Goal: Task Accomplishment & Management: Complete application form

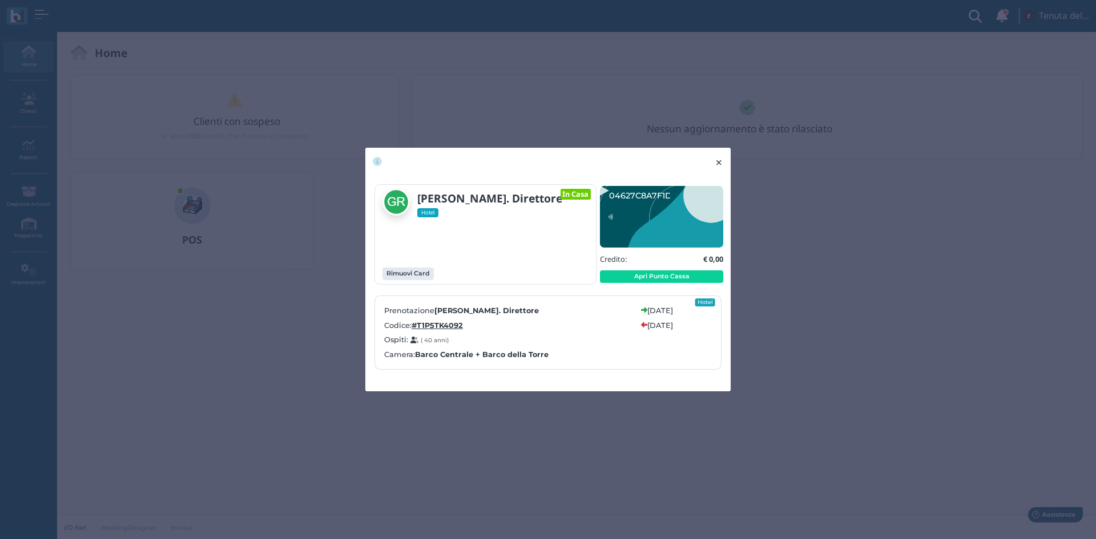
click at [716, 159] on span "×" at bounding box center [719, 162] width 9 height 15
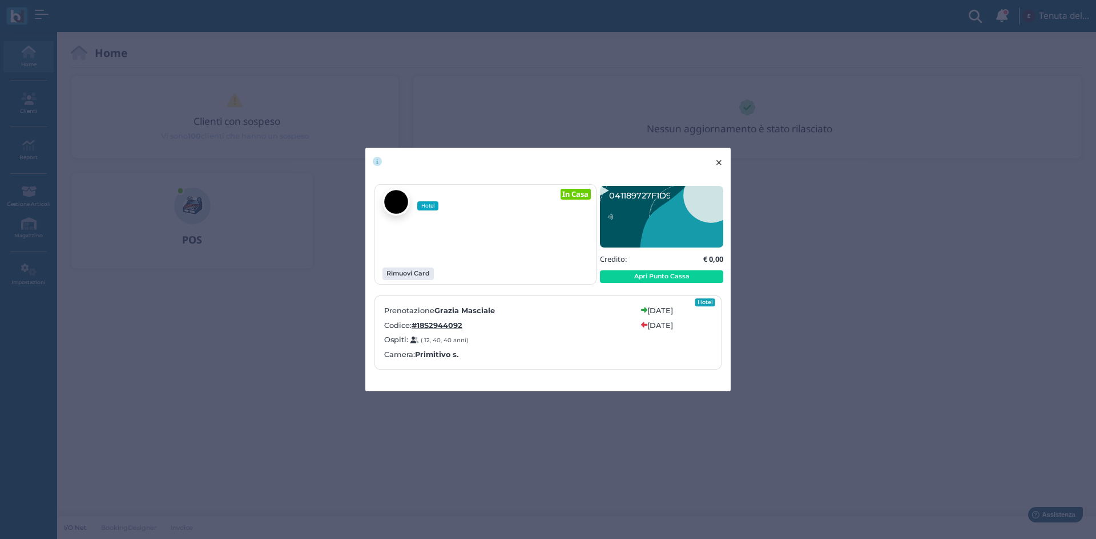
click at [715, 169] on button "× close" at bounding box center [718, 162] width 23 height 29
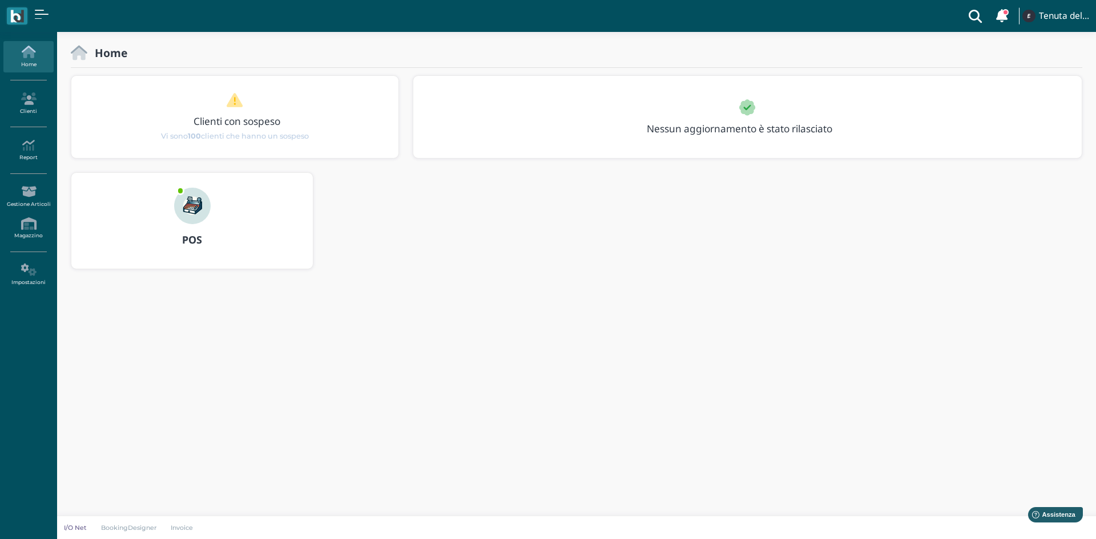
click at [14, 54] on icon at bounding box center [28, 52] width 50 height 13
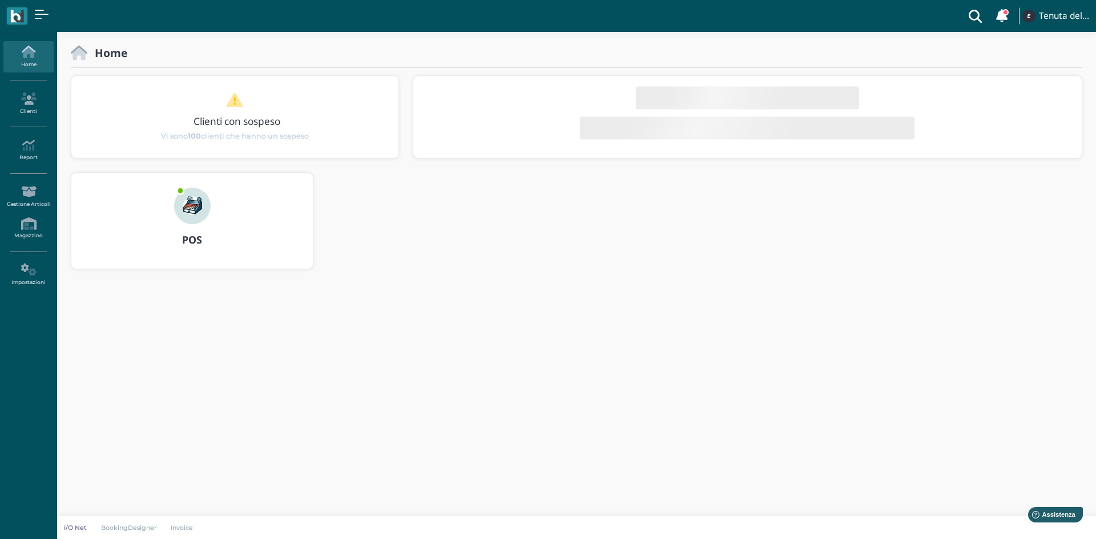
drag, startPoint x: 8, startPoint y: 49, endPoint x: 50, endPoint y: 51, distance: 41.7
click at [10, 50] on icon at bounding box center [28, 52] width 50 height 13
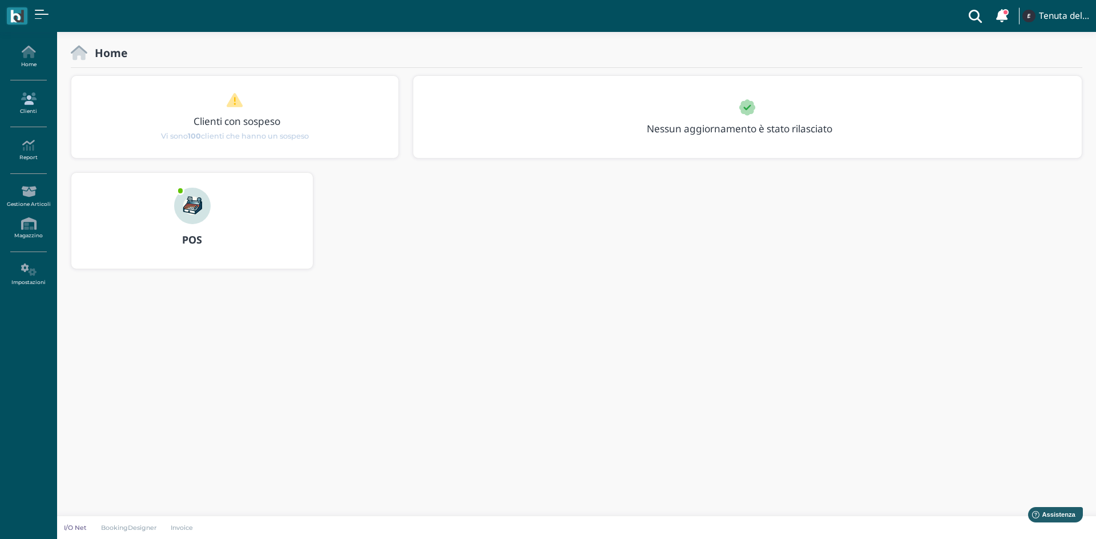
click at [28, 94] on icon at bounding box center [28, 98] width 50 height 13
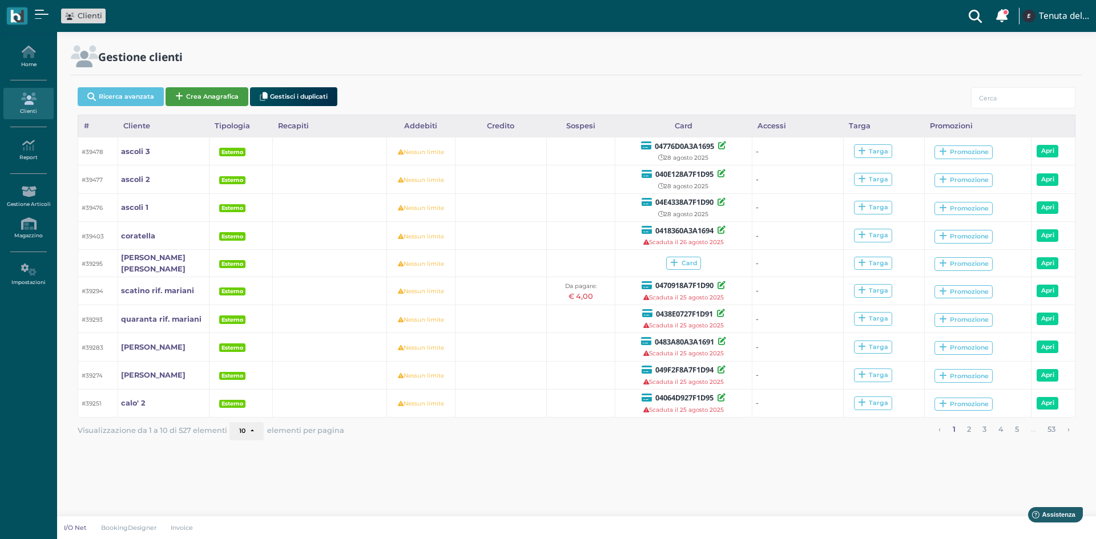
click at [195, 103] on button "Crea Anagrafica" at bounding box center [207, 96] width 83 height 19
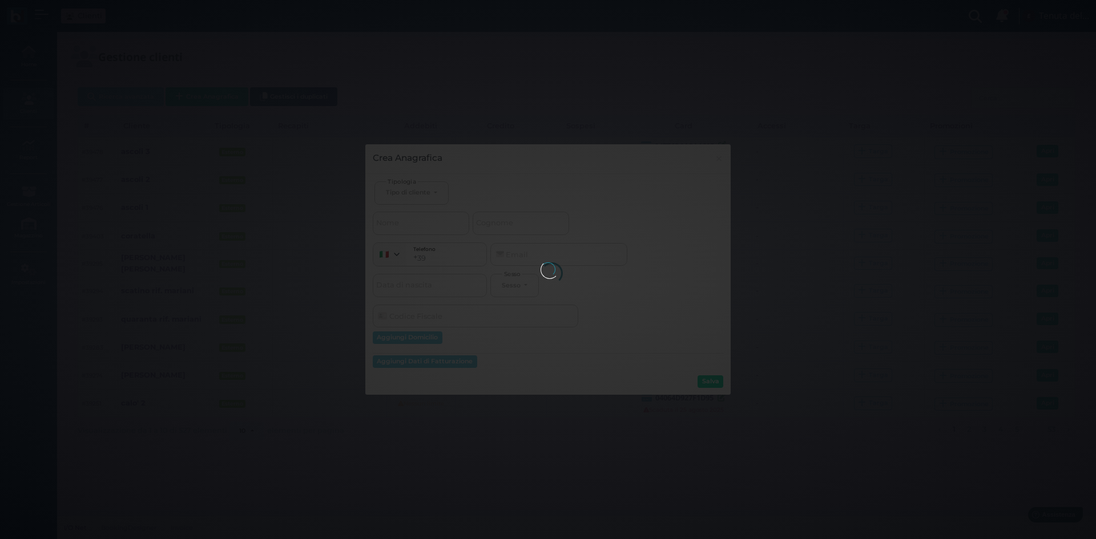
select select
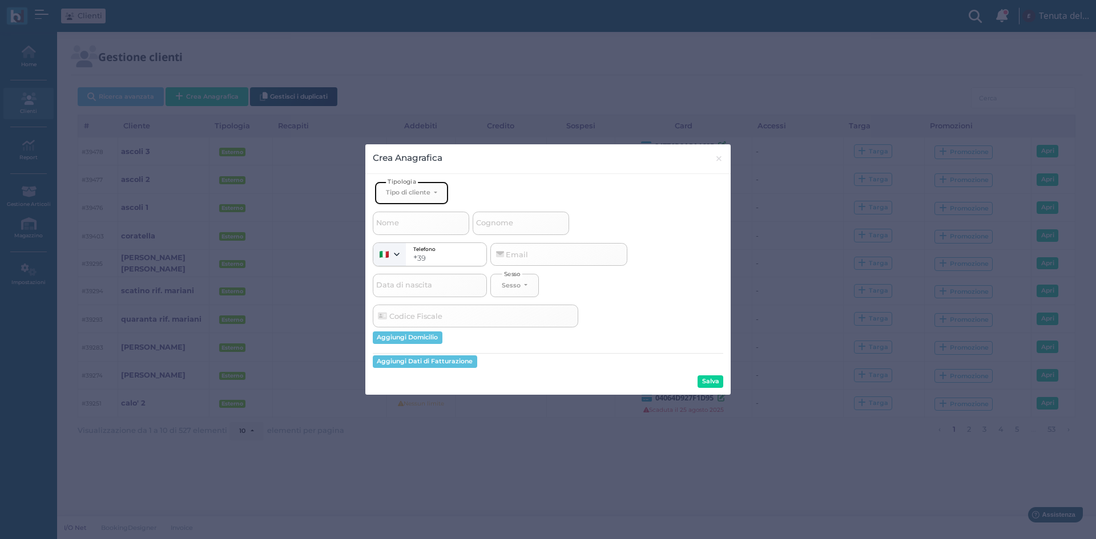
click at [406, 193] on div "Tipo di cliente" at bounding box center [408, 192] width 45 height 8
click at [414, 229] on span "Esterno" at bounding box center [400, 230] width 29 height 9
select select "[object Object]"
select select
click at [400, 223] on span "Nome" at bounding box center [387, 223] width 26 height 14
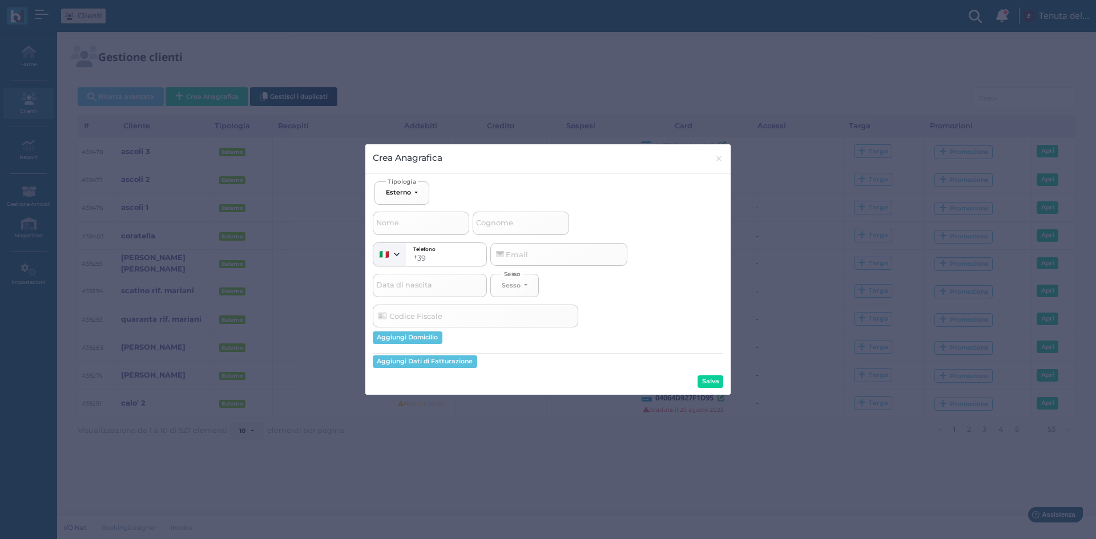
click at [400, 223] on input "Nome" at bounding box center [421, 223] width 96 height 23
type input "o"
select select
type input "oc"
select select
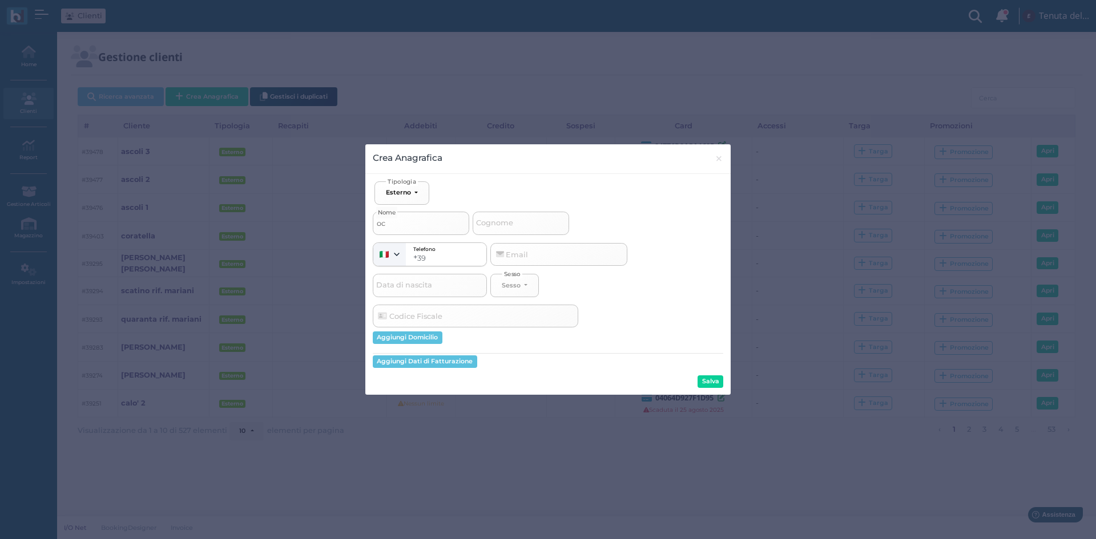
type input "occ"
select select
type input "occh"
select select
type input "occhi"
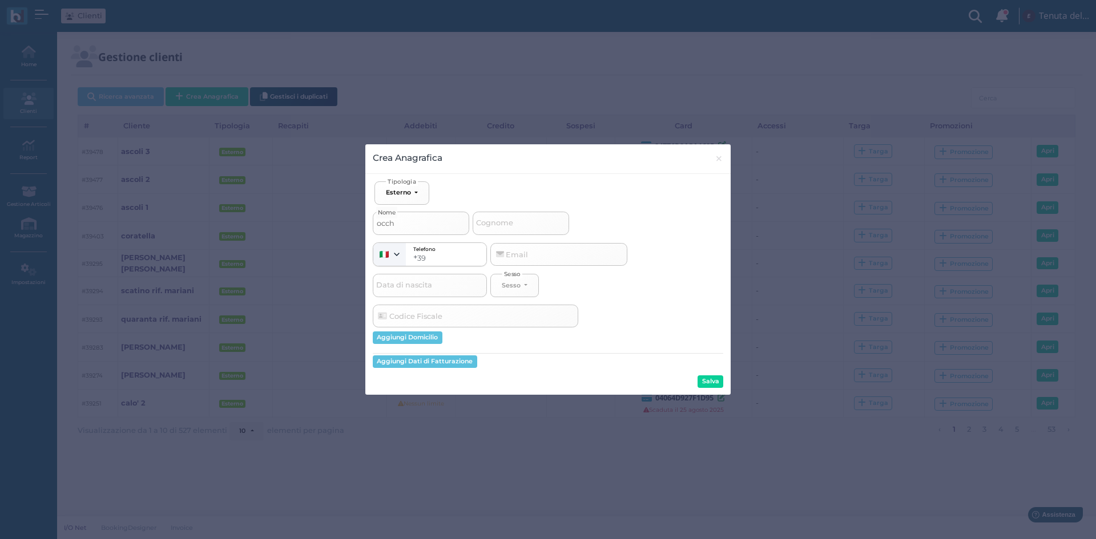
select select
type input "occhin"
select select
type input "occhine"
select select
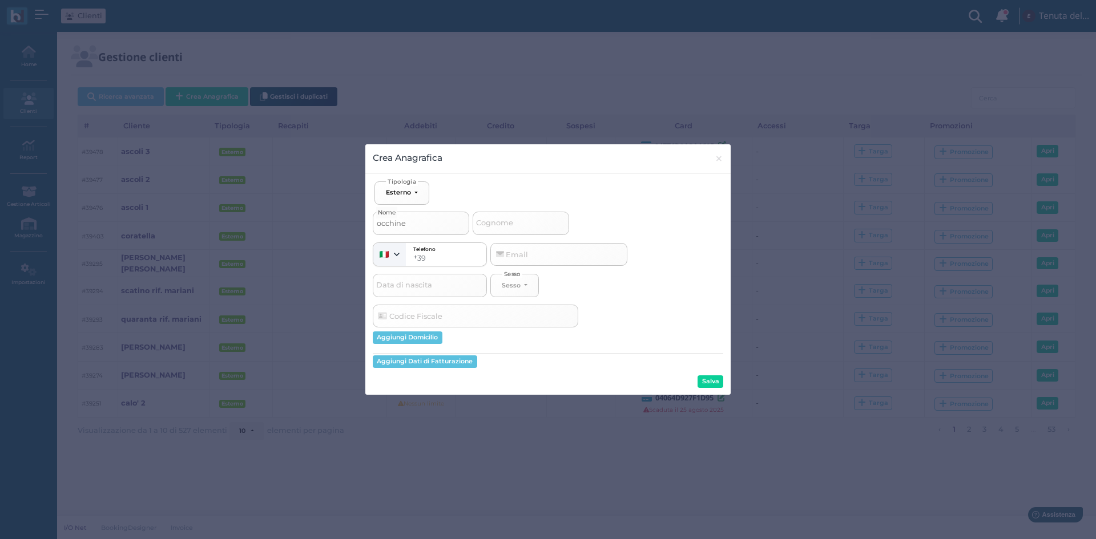
type input "occhineg"
select select
type input "occhinegr"
select select
type input "occhinegro"
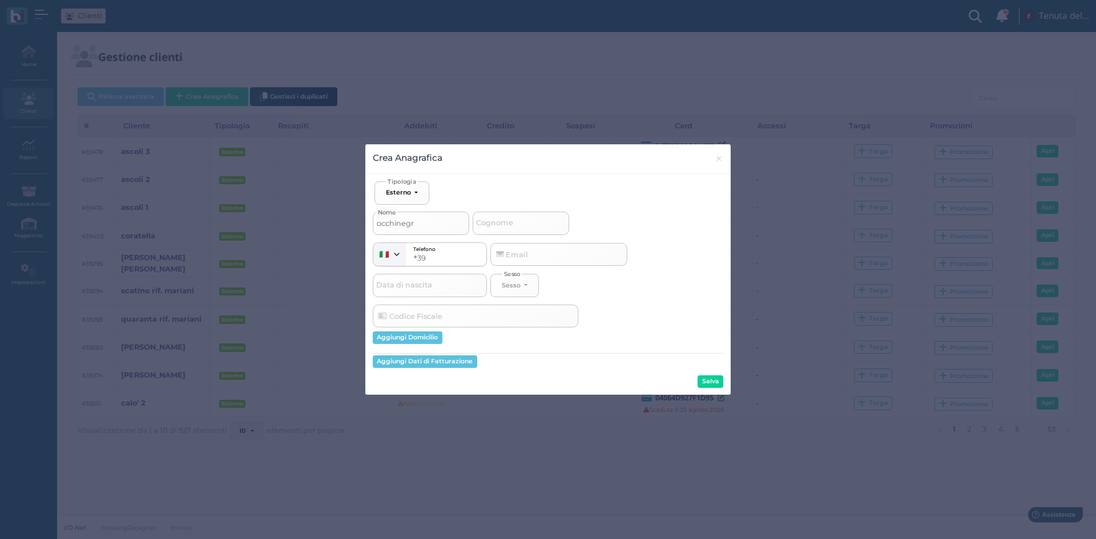
select select
type input "occhinegro"
click at [704, 376] on button "Salva" at bounding box center [710, 382] width 26 height 13
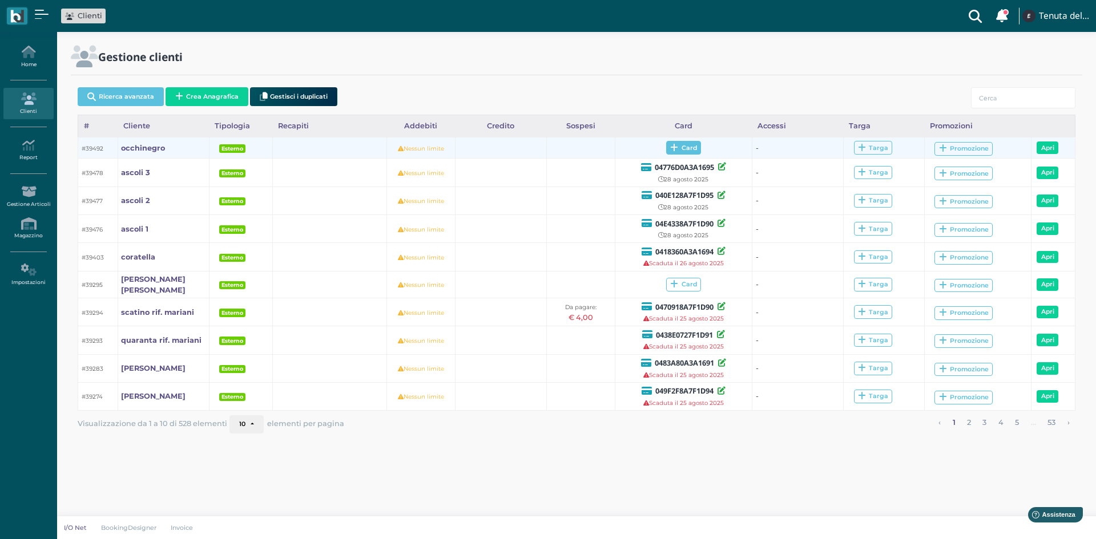
click at [668, 150] on span "Card" at bounding box center [683, 148] width 35 height 14
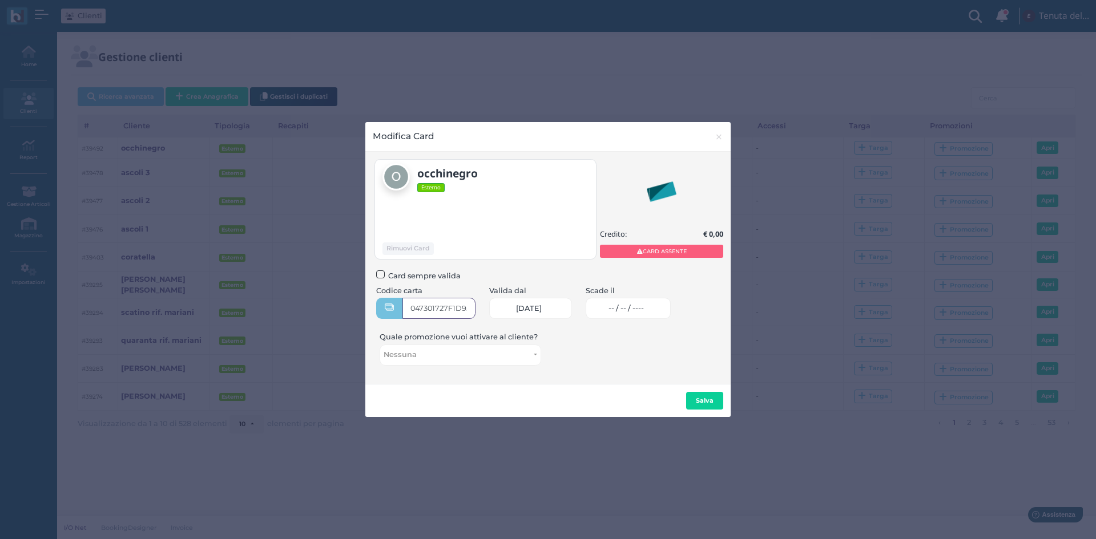
type input "047301727F1D95"
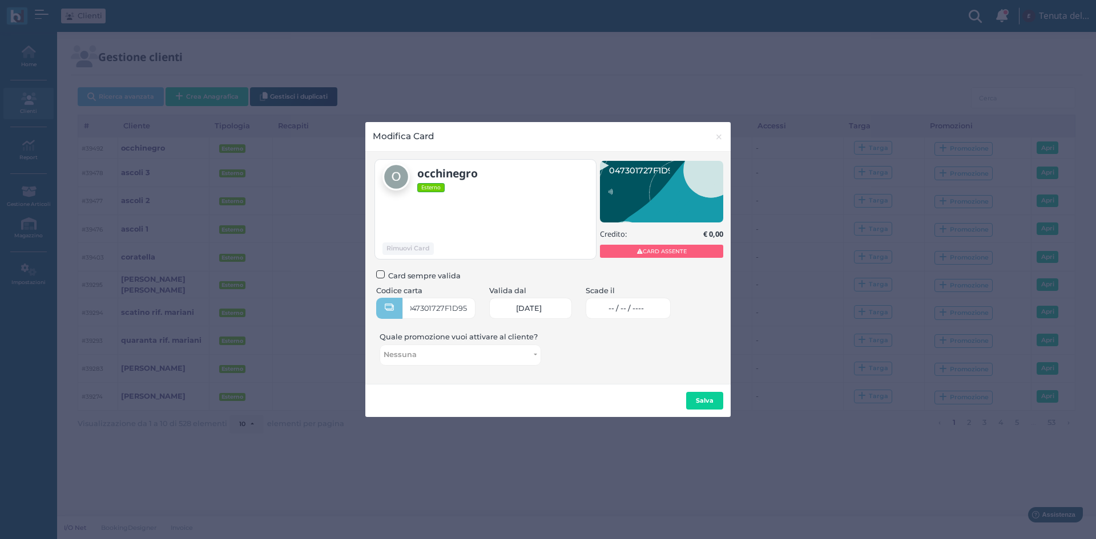
click at [638, 310] on span "-- / -- / ----" at bounding box center [625, 308] width 35 height 9
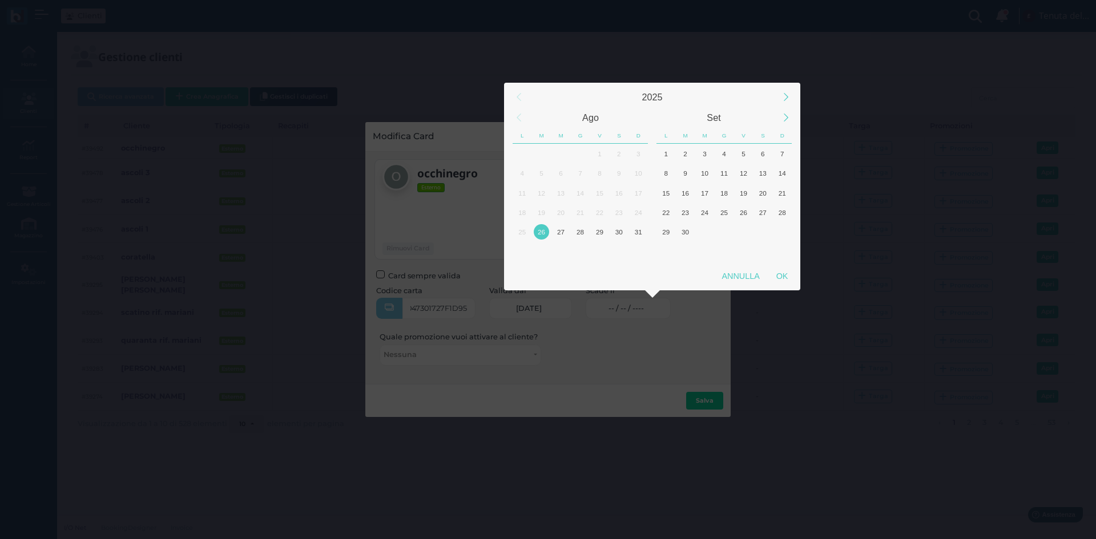
scroll to position [0, 0]
click at [579, 233] on div "28" at bounding box center [579, 231] width 15 height 15
click at [774, 277] on div "OK" at bounding box center [782, 276] width 29 height 21
type input "28/08/2025"
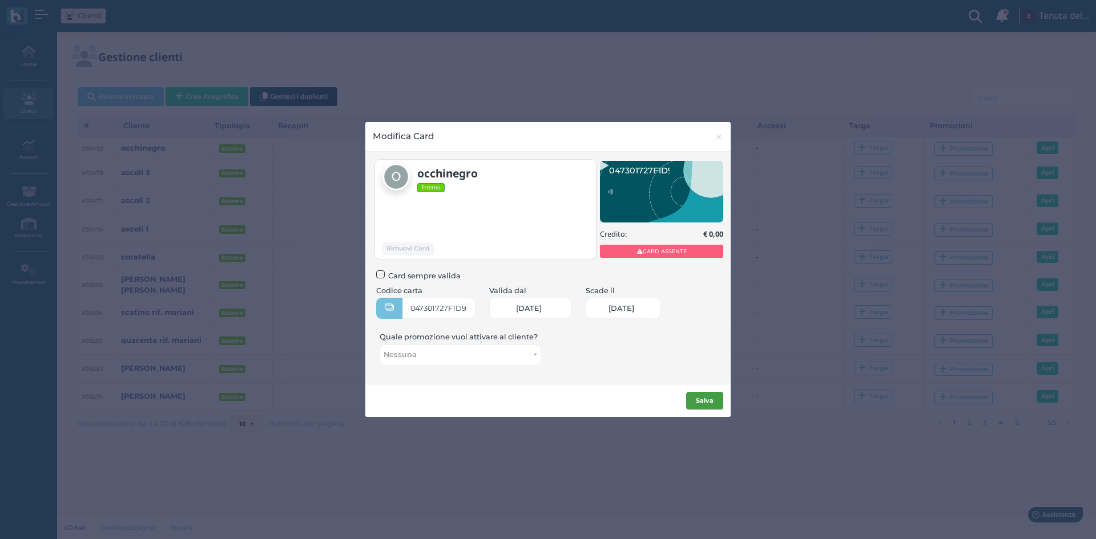
scroll to position [0, 50]
click at [713, 397] on b "Salva" at bounding box center [705, 401] width 18 height 8
